Goal: Check status: Check status

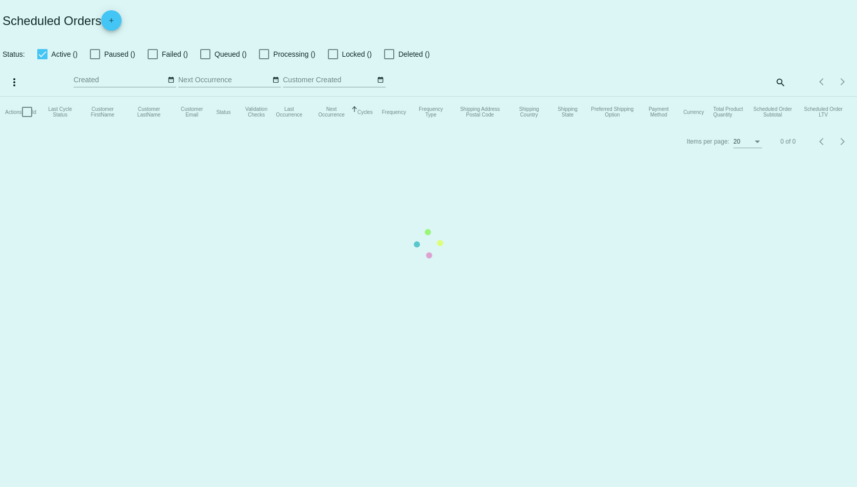
checkbox input "true"
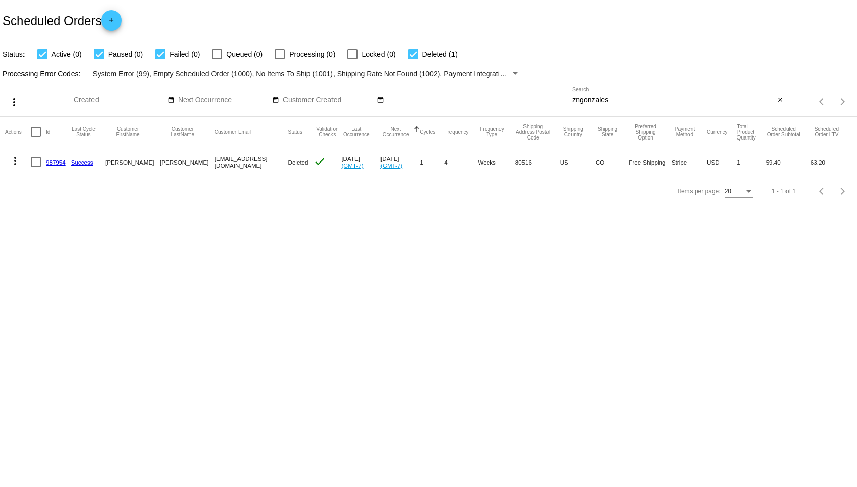
click at [629, 101] on input "zngonzales" at bounding box center [673, 100] width 203 height 8
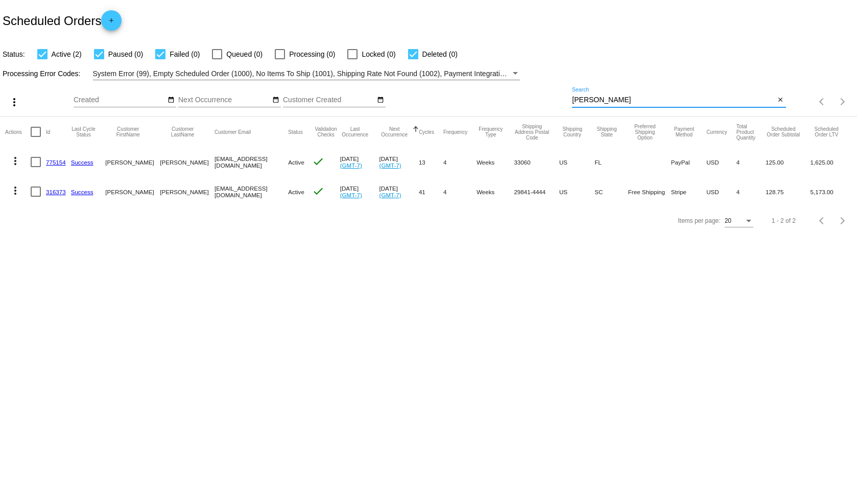
type input "[PERSON_NAME]"
click at [57, 195] on mat-cell "316373" at bounding box center [58, 192] width 25 height 30
click at [57, 192] on link "316373" at bounding box center [56, 191] width 20 height 7
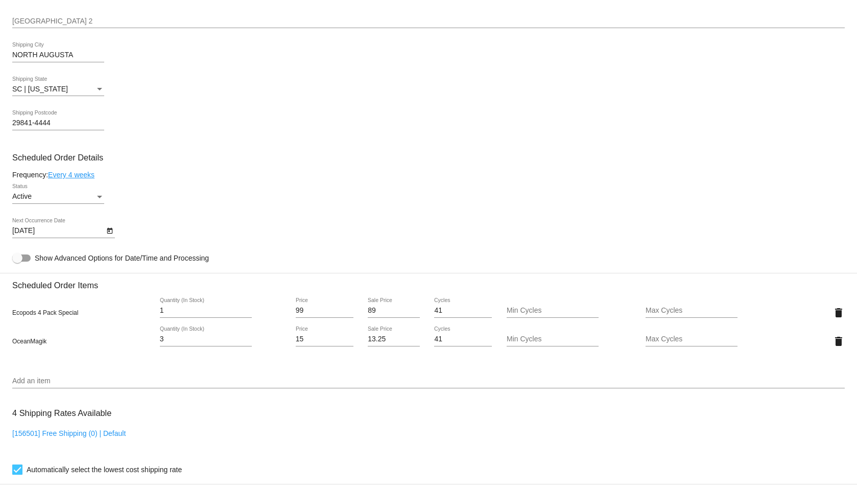
scroll to position [596, 0]
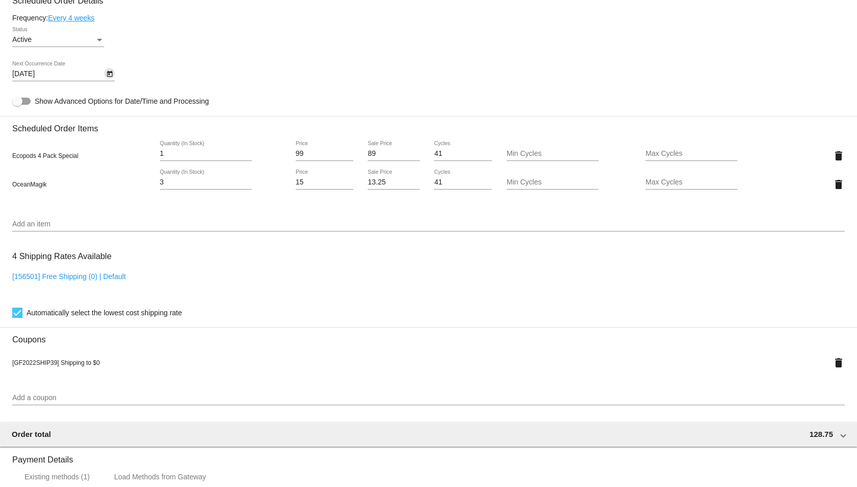
click at [111, 73] on icon "Open calendar" at bounding box center [109, 74] width 7 height 12
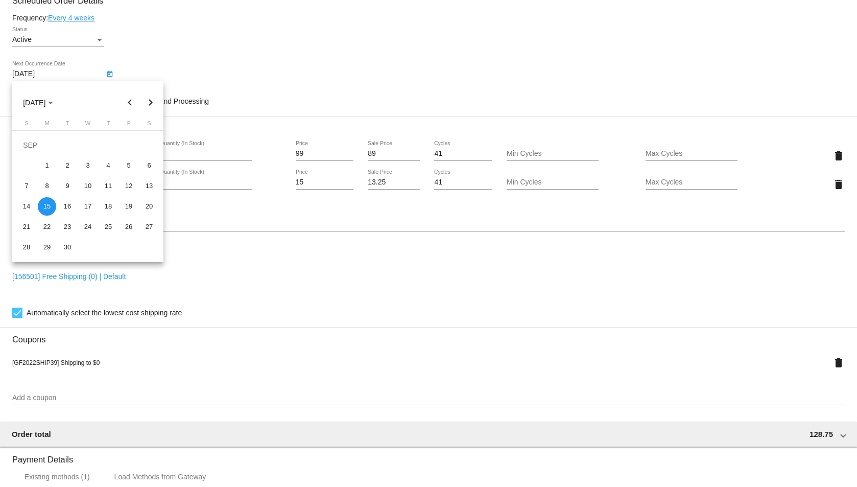
click at [190, 47] on div at bounding box center [428, 243] width 857 height 487
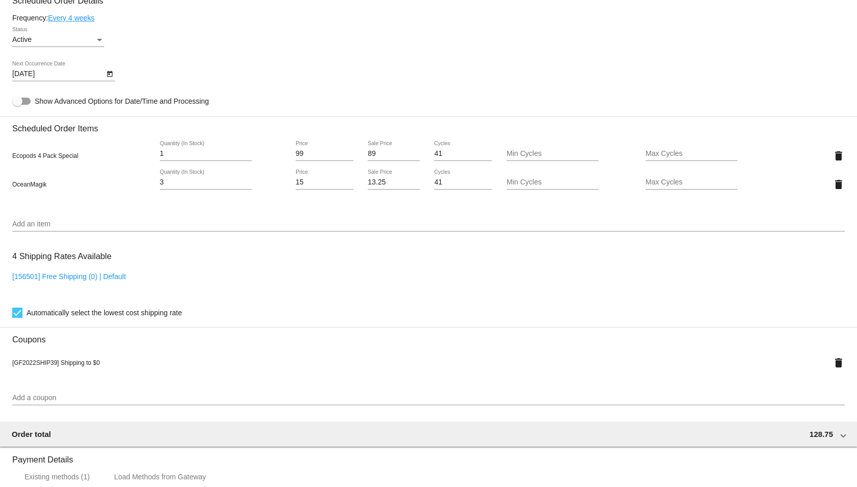
click at [141, 72] on div "[DATE] Next Occurrence Date" at bounding box center [428, 75] width 832 height 29
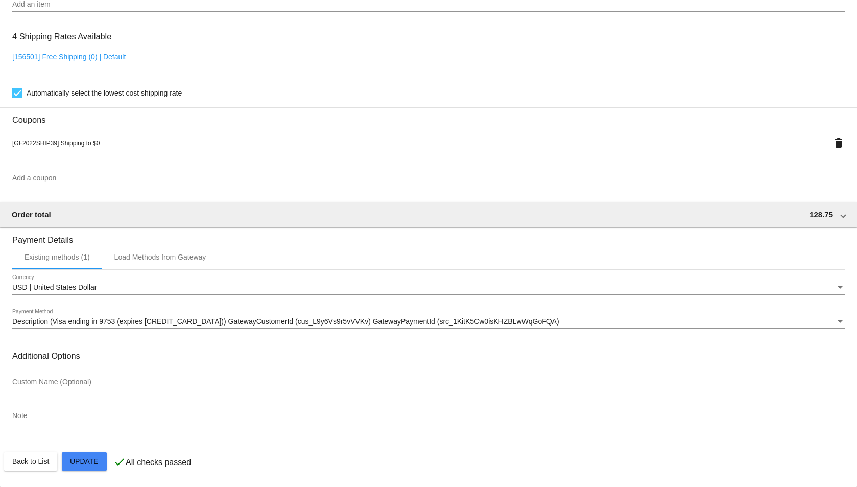
scroll to position [577, 0]
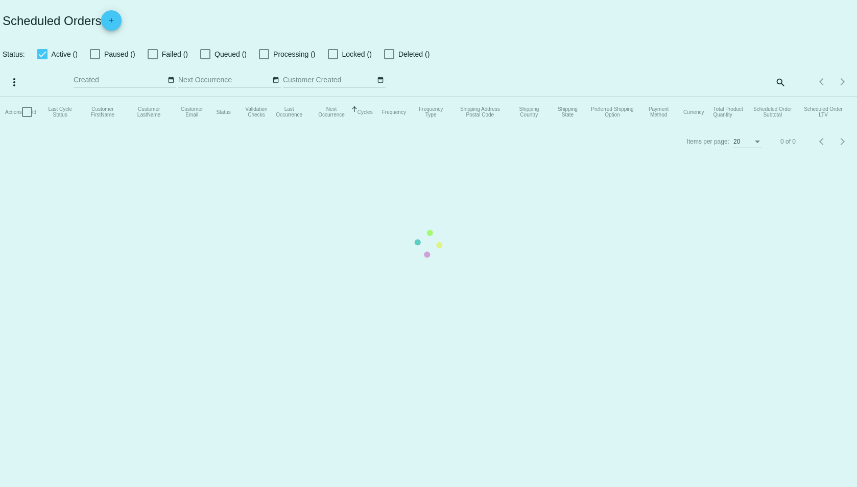
checkbox input "true"
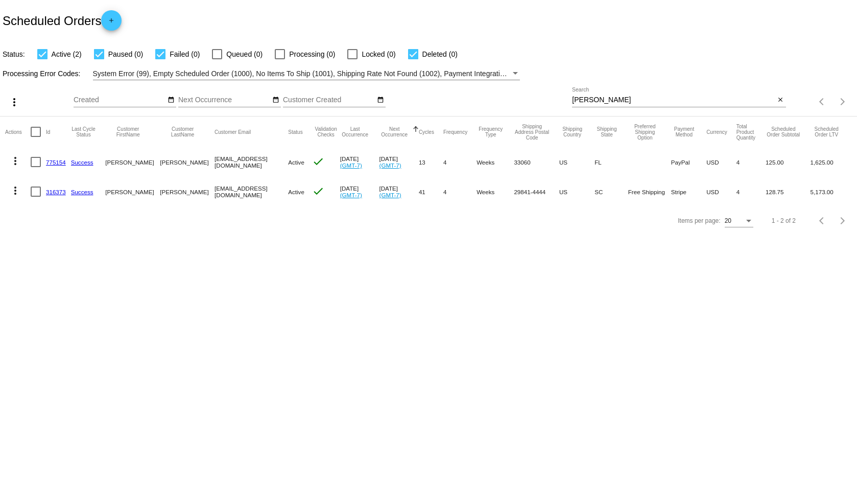
click at [57, 159] on link "775154" at bounding box center [56, 162] width 20 height 7
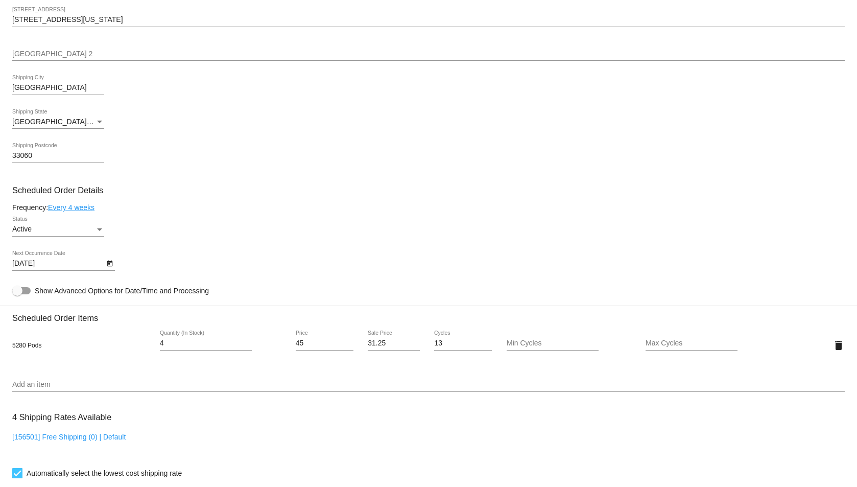
scroll to position [513, 0]
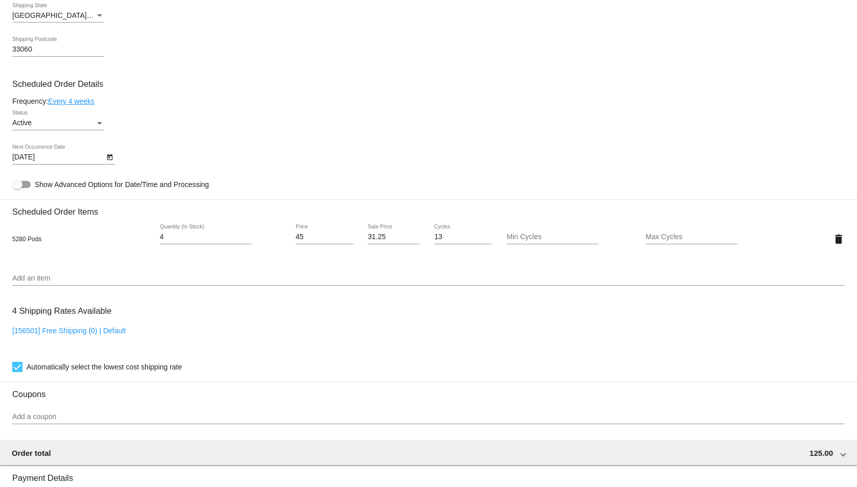
click at [113, 158] on button "Open calendar" at bounding box center [109, 156] width 11 height 11
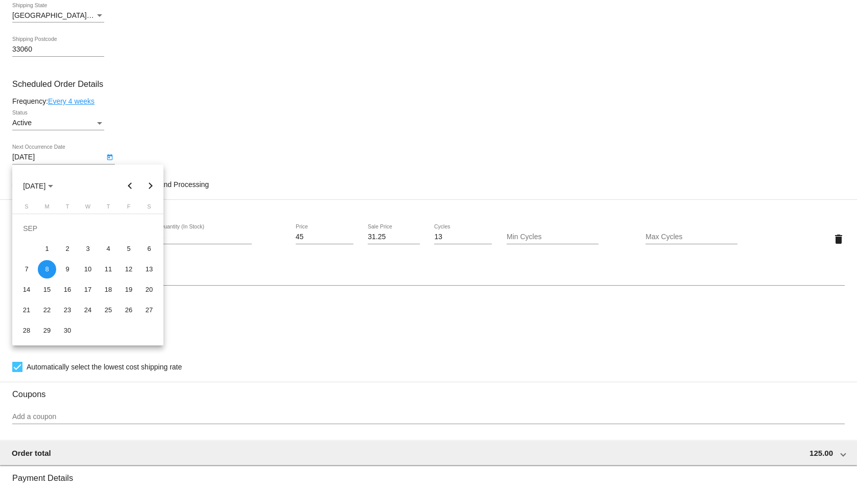
click at [151, 147] on div at bounding box center [428, 243] width 857 height 487
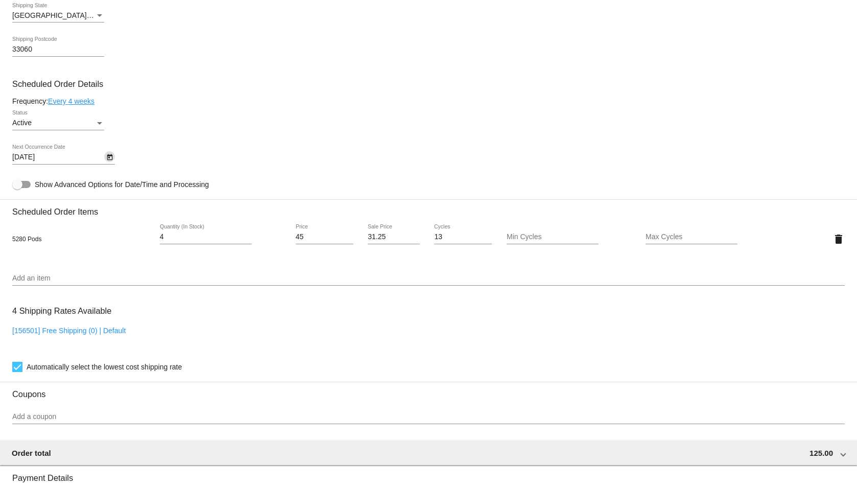
click at [107, 159] on icon "Open calendar" at bounding box center [109, 157] width 7 height 12
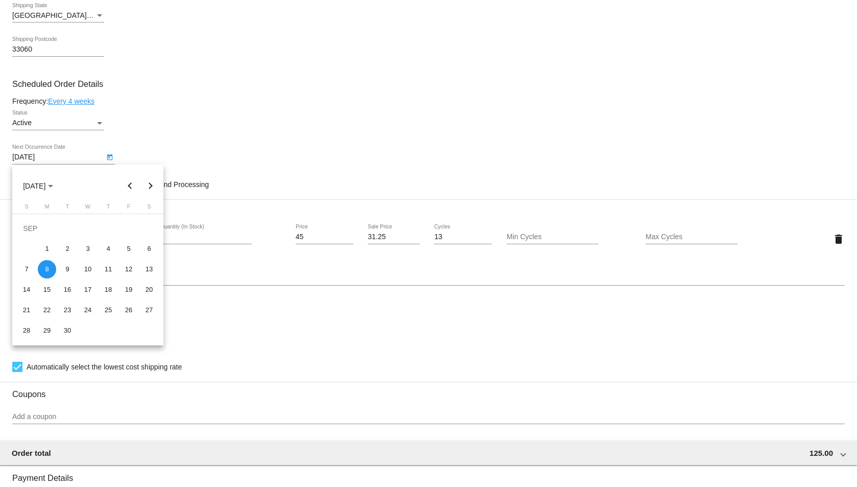
click at [153, 187] on button "Next month" at bounding box center [150, 186] width 20 height 20
click at [51, 248] on div "3" at bounding box center [47, 248] width 18 height 18
type input "[DATE]"
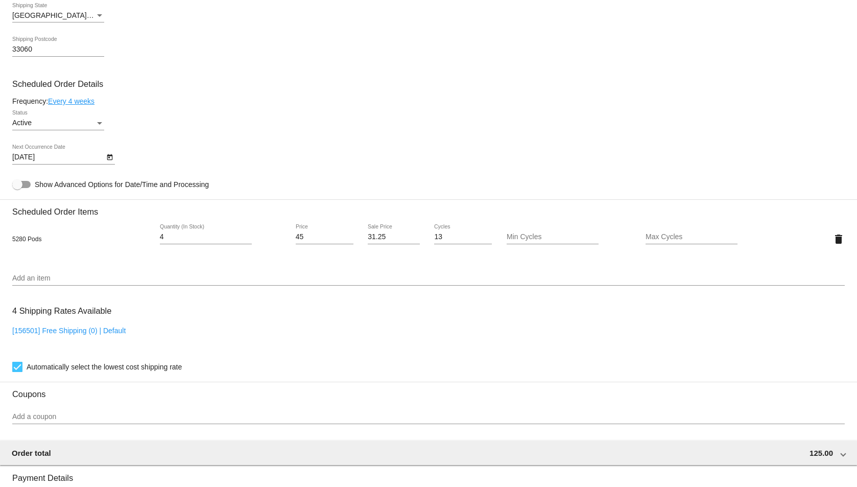
click at [194, 141] on mat-card-content "Customer 4081399: [PERSON_NAME] [PERSON_NAME][EMAIL_ADDRESS][DOMAIN_NAME] Custo…" at bounding box center [428, 197] width 832 height 962
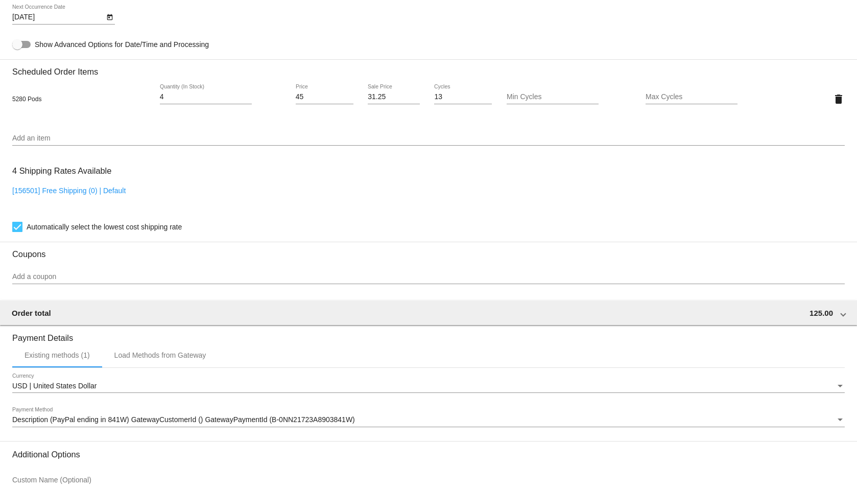
scroll to position [751, 0]
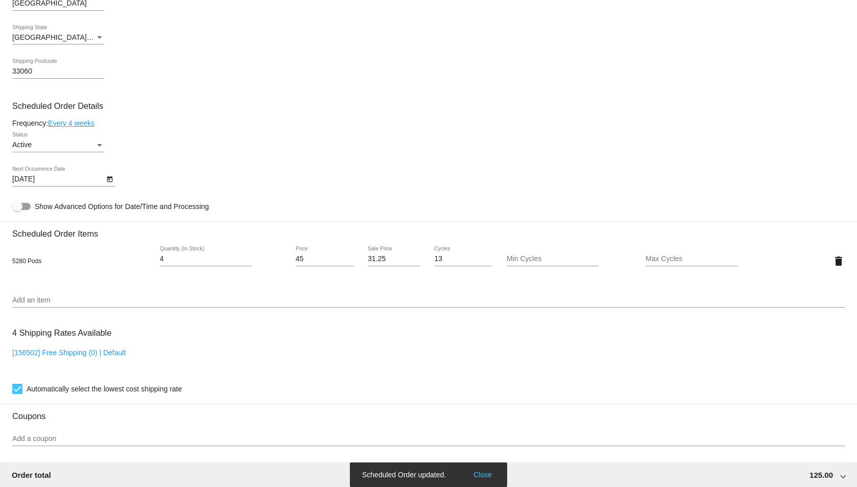
scroll to position [394, 0]
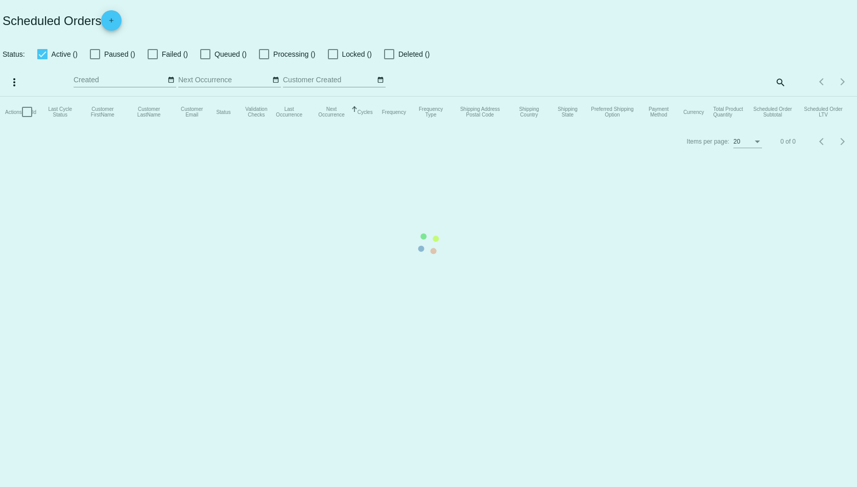
checkbox input "true"
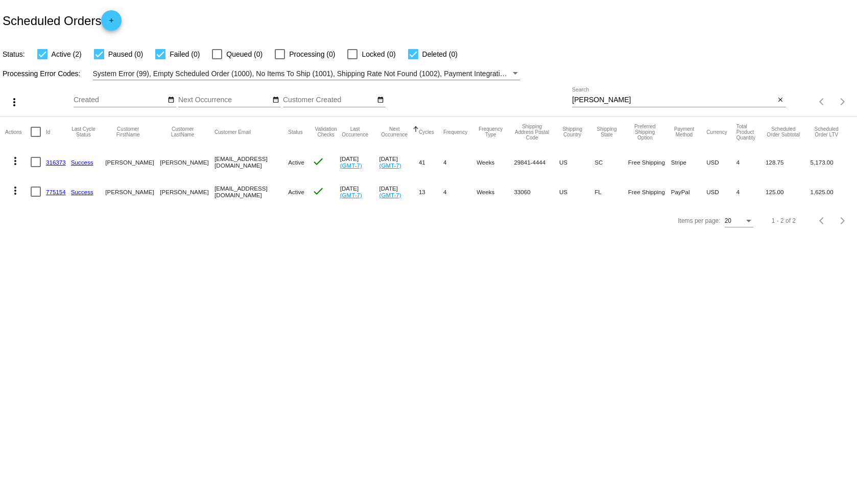
click at [59, 163] on link "316373" at bounding box center [56, 162] width 20 height 7
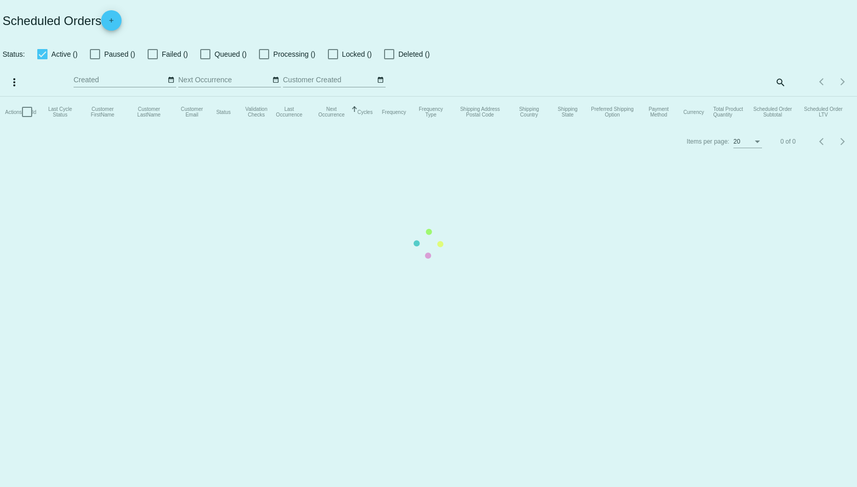
checkbox input "true"
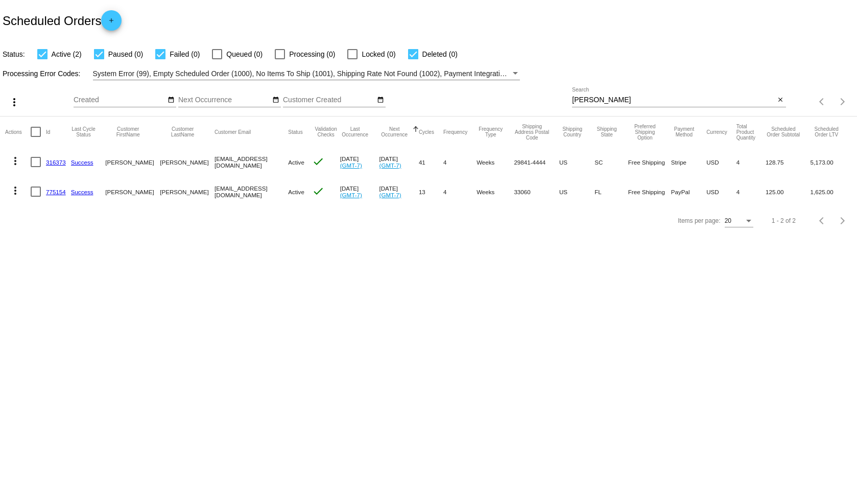
click at [57, 193] on link "775154" at bounding box center [56, 191] width 20 height 7
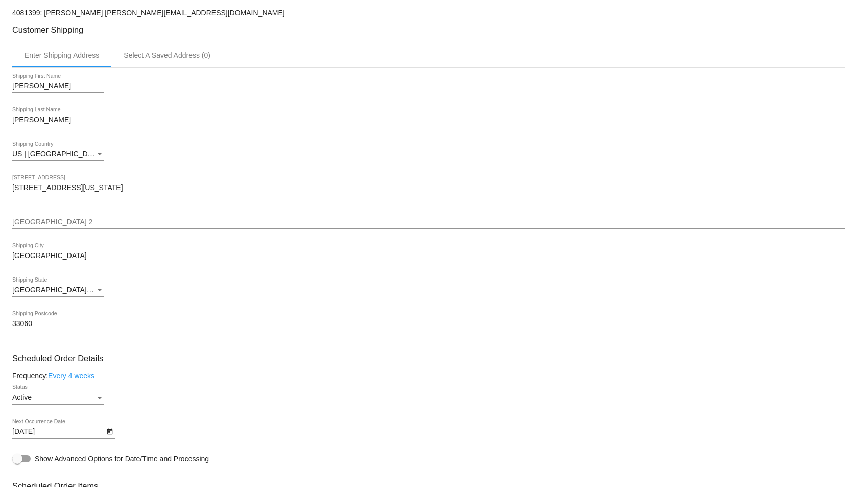
scroll to position [119, 0]
